Goal: Task Accomplishment & Management: Use online tool/utility

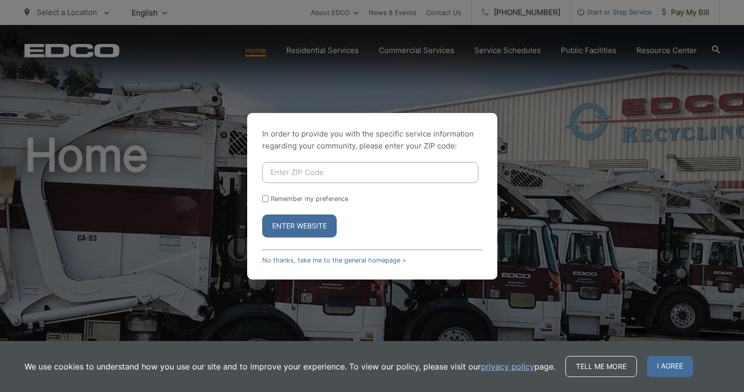
click at [286, 171] on input "Enter ZIP Code" at bounding box center [370, 172] width 216 height 21
click at [348, 73] on div "In order to provide you with the specific service information regarding your co…" at bounding box center [372, 196] width 744 height 392
click at [281, 258] on link "No thanks, take me to the general homepage >" at bounding box center [334, 261] width 144 height 8
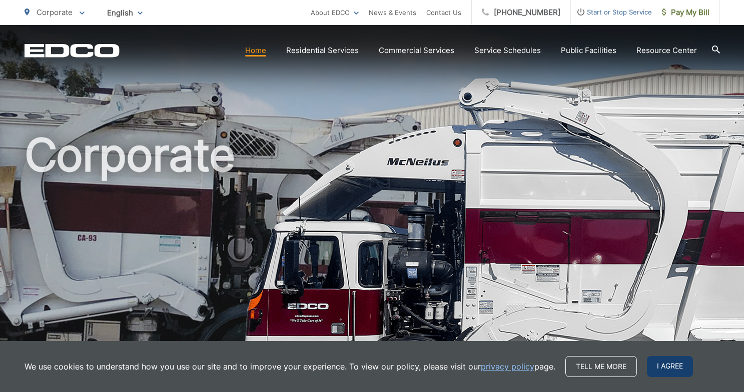
click at [663, 371] on span "I agree" at bounding box center [670, 366] width 46 height 21
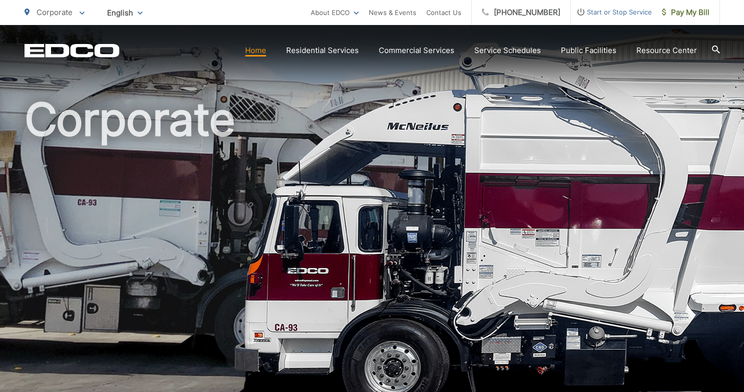
scroll to position [39, 0]
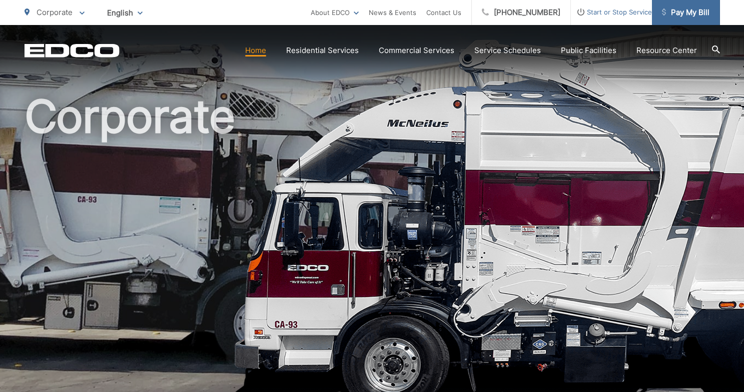
click at [670, 22] on link "Pay My Bill" at bounding box center [686, 12] width 68 height 25
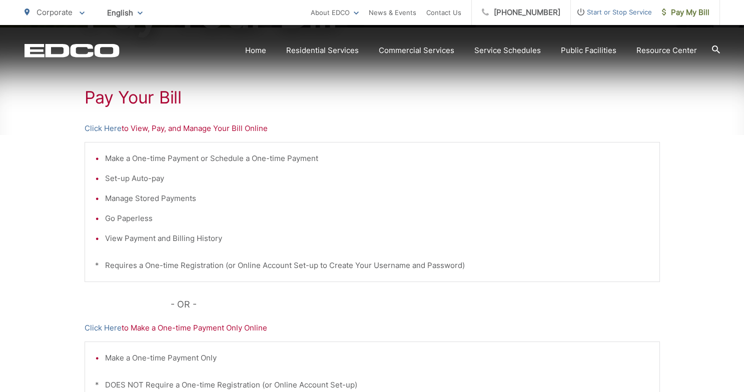
scroll to position [174, 0]
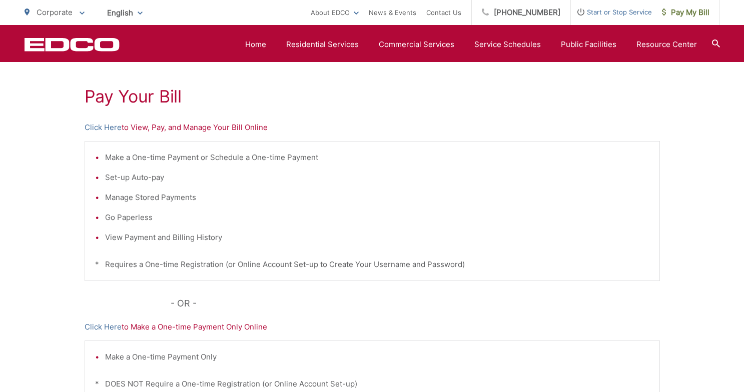
click at [132, 127] on p "Click Here to View, Pay, and Manage Your Bill Online" at bounding box center [373, 128] width 576 height 12
click at [110, 125] on link "Click Here" at bounding box center [103, 128] width 37 height 12
